Goal: Transaction & Acquisition: Subscribe to service/newsletter

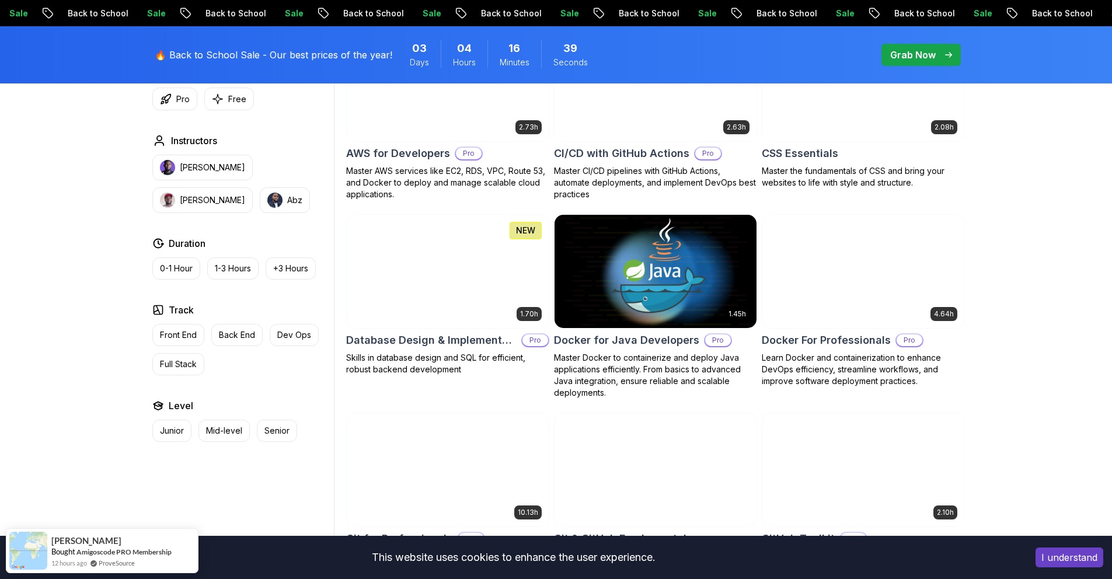
scroll to position [972, 0]
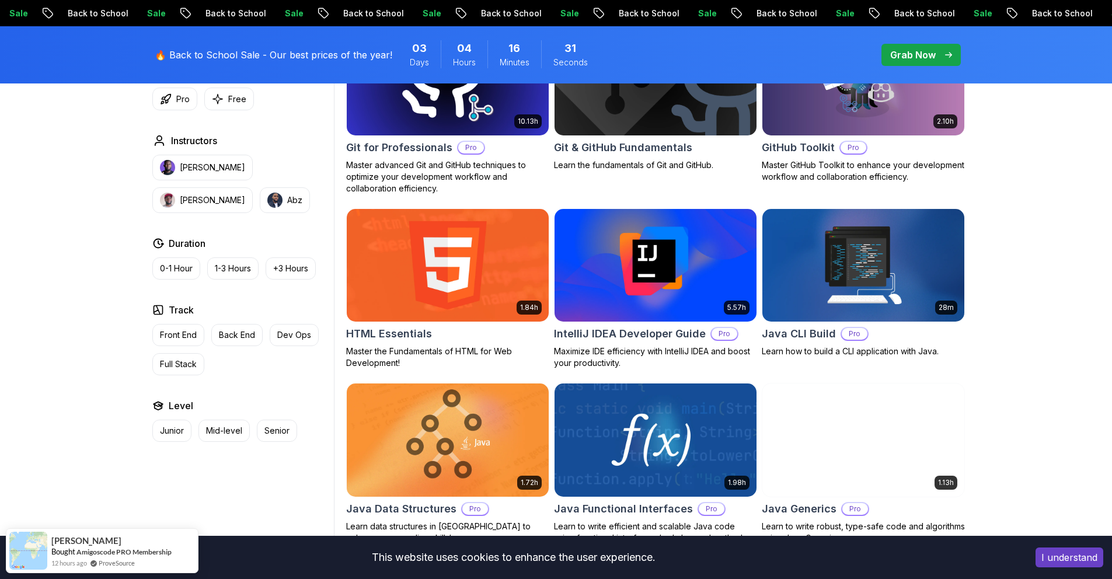
scroll to position [1378, 0]
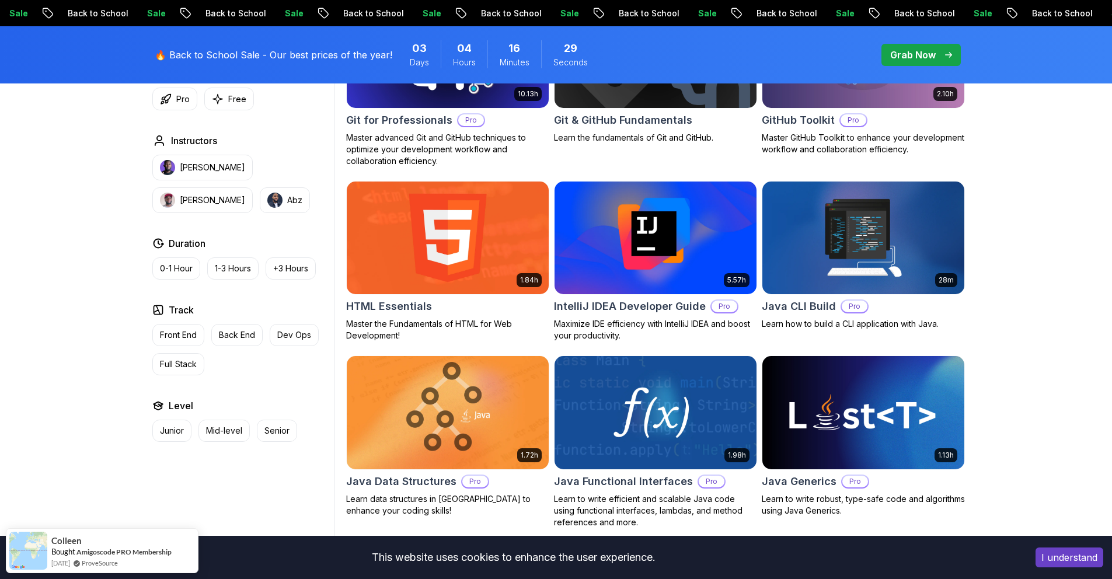
click at [635, 244] on img at bounding box center [655, 238] width 212 height 119
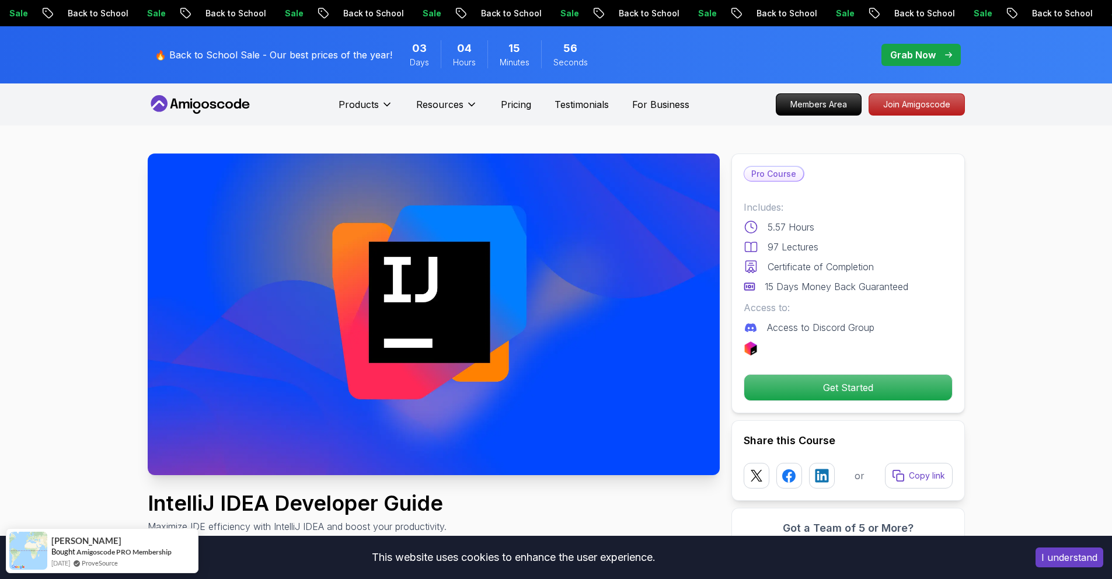
click at [461, 352] on img at bounding box center [434, 315] width 572 height 322
click at [809, 394] on p "Get Started" at bounding box center [847, 387] width 197 height 25
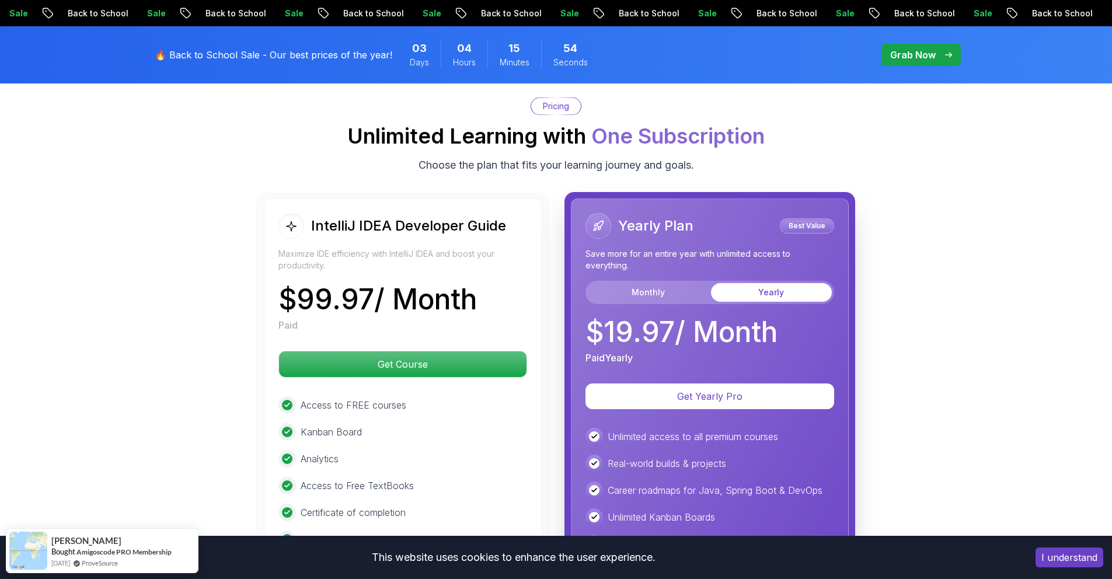
scroll to position [2678, 0]
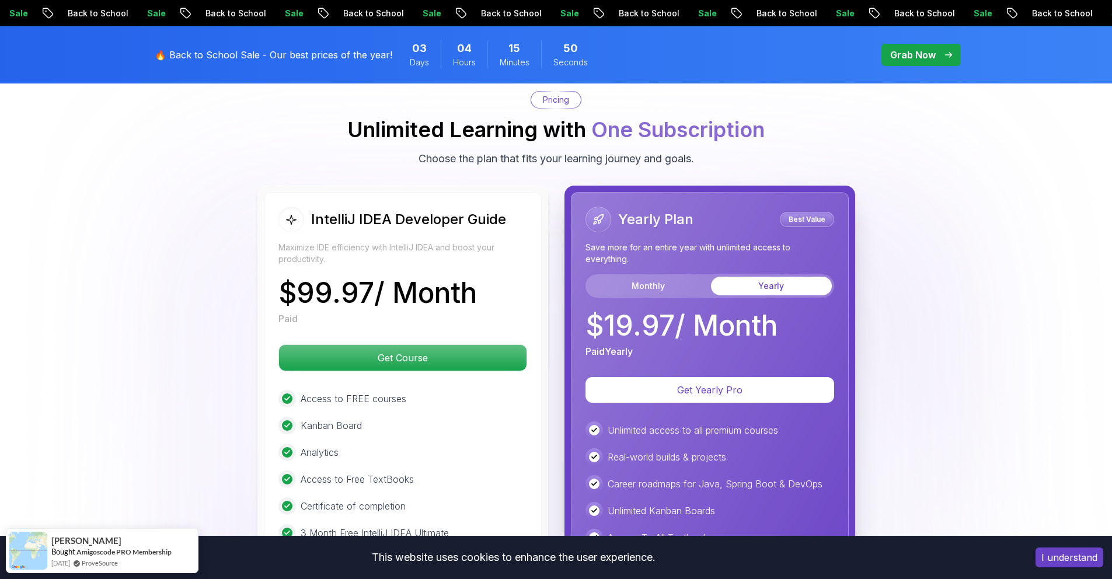
click at [769, 277] on button "Yearly" at bounding box center [771, 286] width 121 height 19
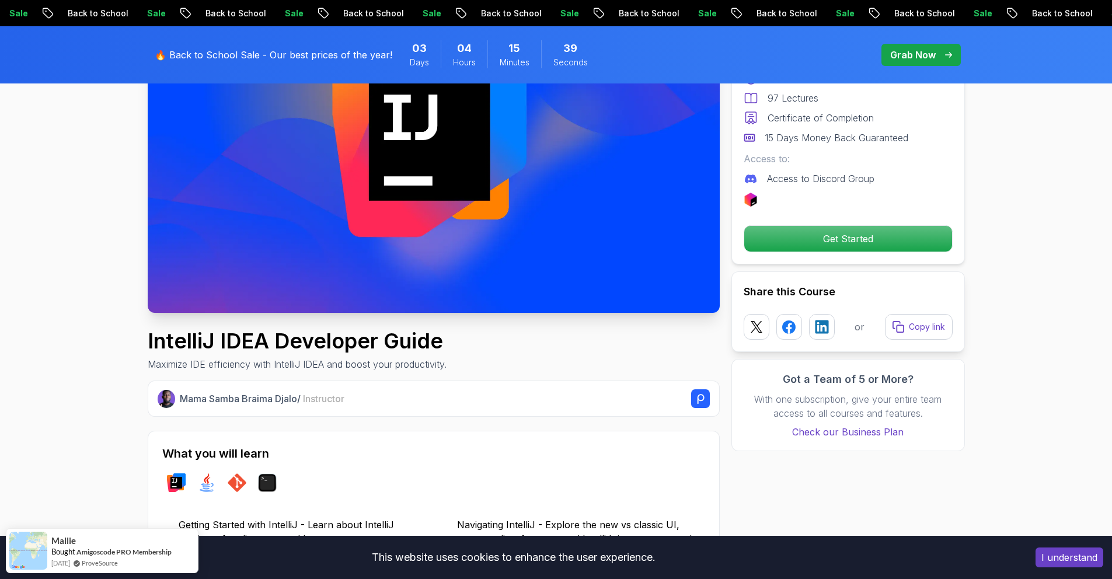
scroll to position [0, 0]
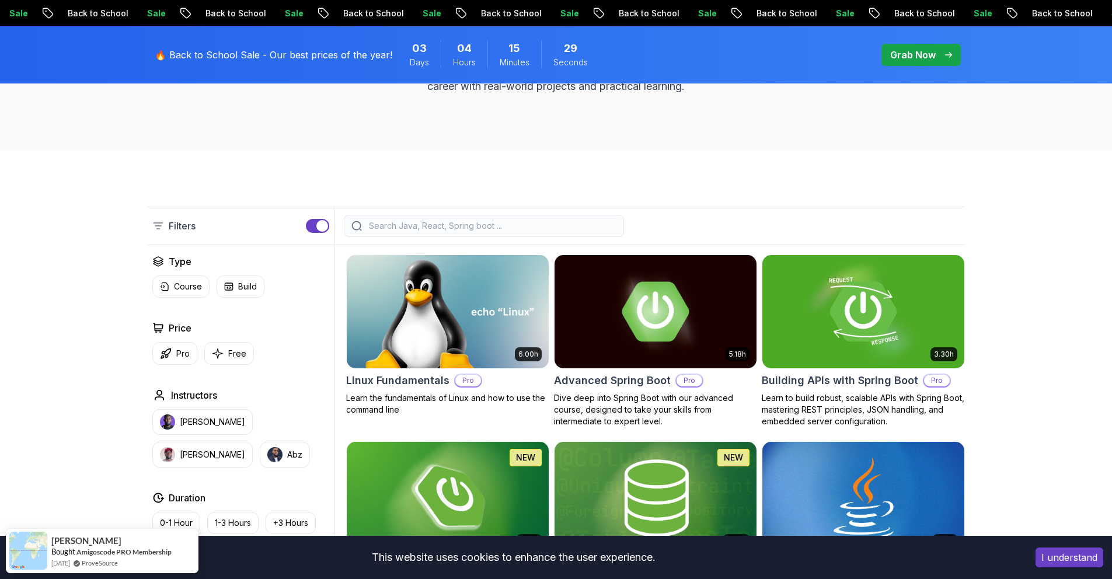
scroll to position [249, 0]
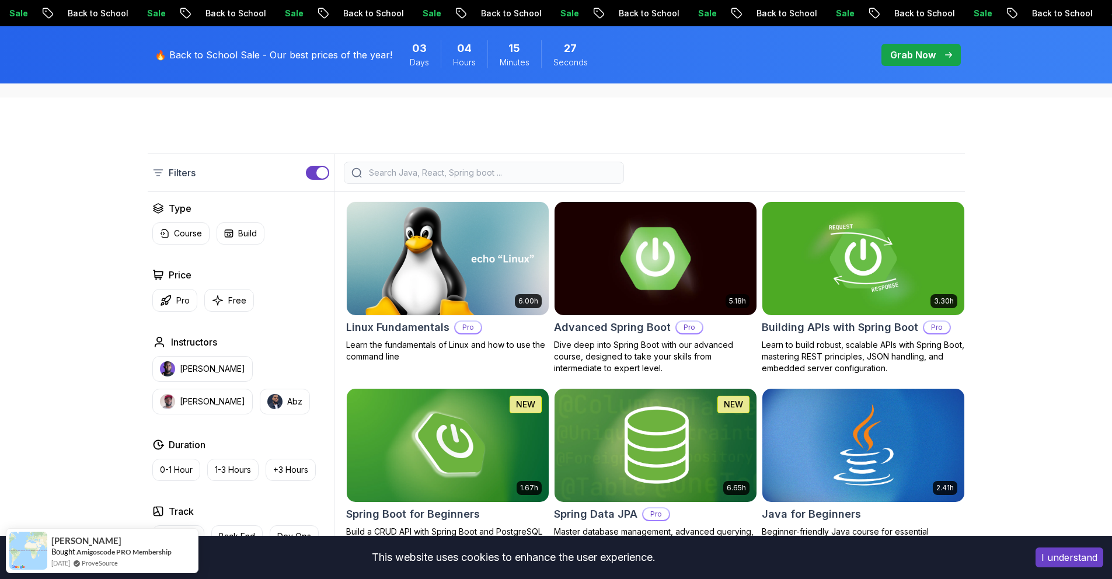
click at [650, 268] on img at bounding box center [655, 258] width 212 height 119
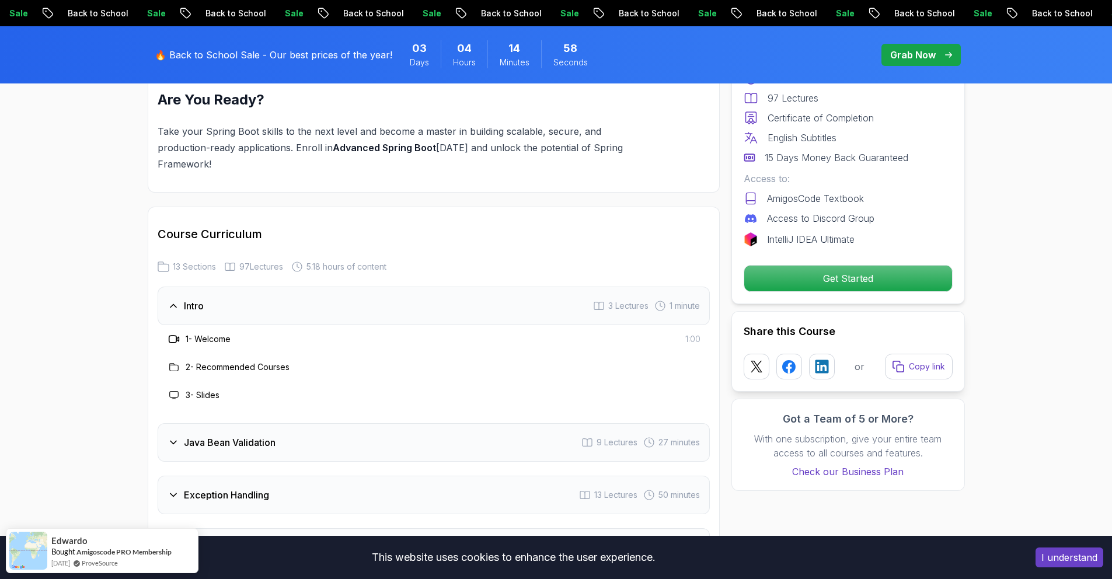
scroll to position [1454, 0]
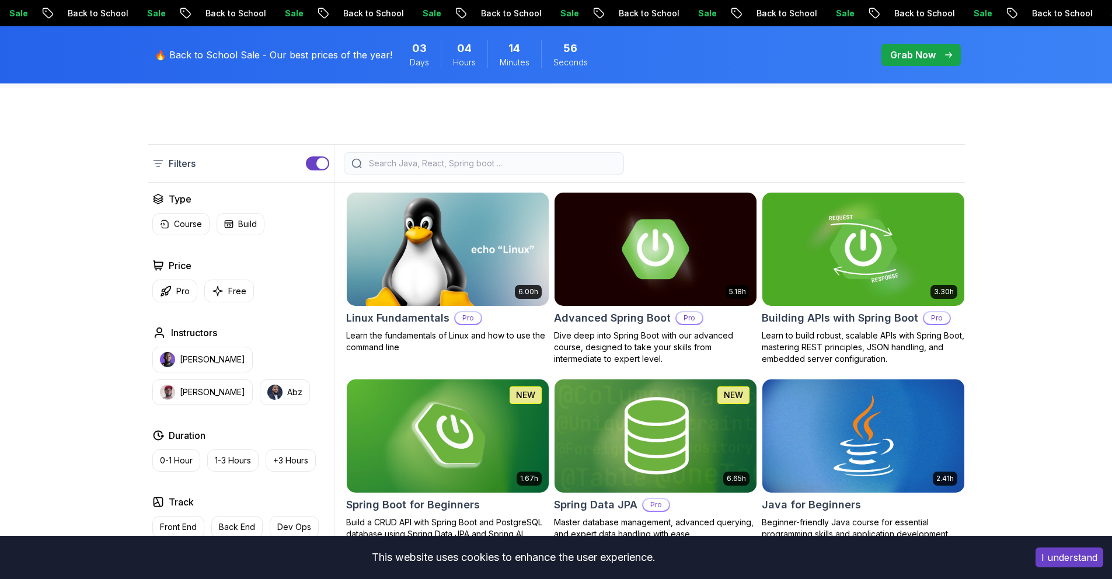
scroll to position [249, 0]
